Goal: Task Accomplishment & Management: Manage account settings

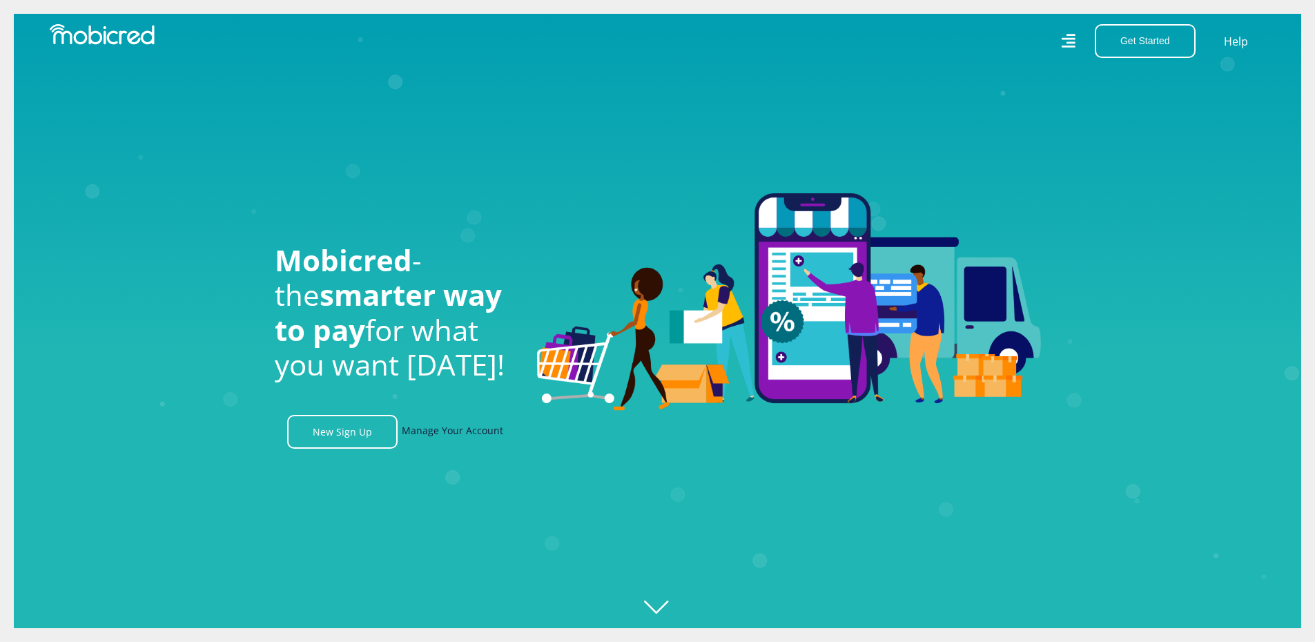
scroll to position [0, 1770]
click at [435, 440] on link "Manage Your Account" at bounding box center [452, 432] width 101 height 34
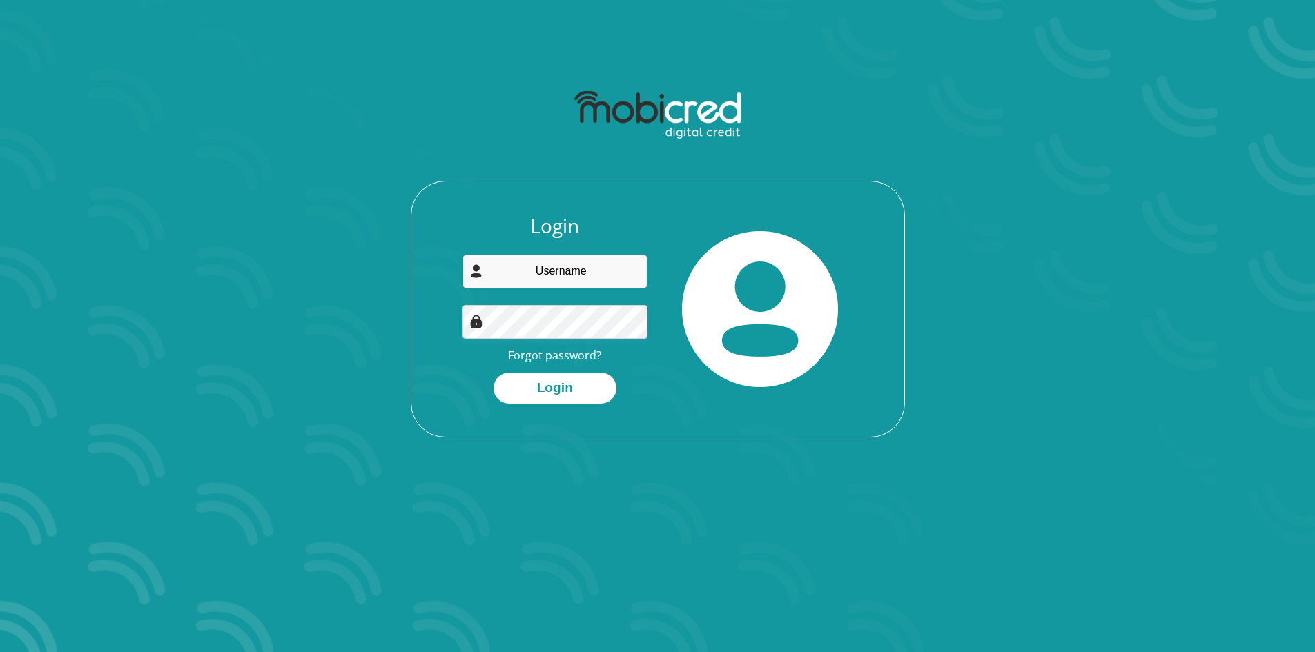
click at [555, 273] on input "email" at bounding box center [554, 272] width 185 height 34
type input "denicaprinsloo@outlook.com"
click at [546, 374] on button "Login" at bounding box center [554, 388] width 123 height 31
